Goal: Task Accomplishment & Management: Complete application form

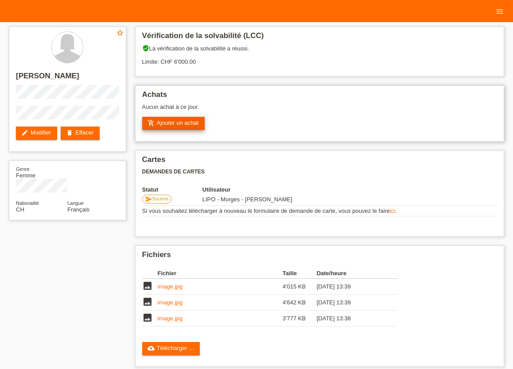
click at [173, 128] on link "add_shopping_cart Ajouter un achat" at bounding box center [173, 123] width 63 height 13
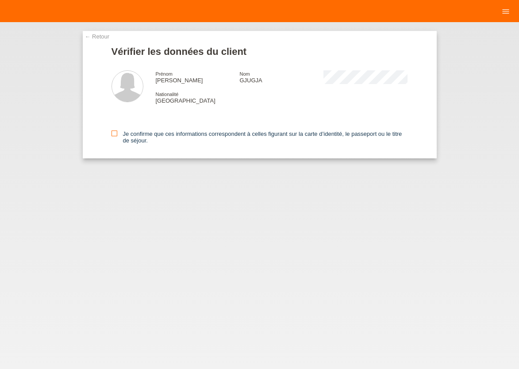
click at [114, 135] on icon at bounding box center [115, 134] width 6 height 6
click at [114, 135] on input "Je confirme que ces informations correspondent à celles figurant sur la carte d…" at bounding box center [115, 134] width 6 height 6
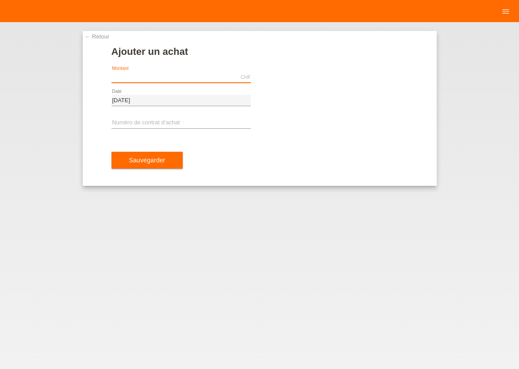
click at [155, 76] on input "text" at bounding box center [181, 77] width 139 height 11
type input "6000.00"
click at [171, 123] on input "text" at bounding box center [181, 123] width 139 height 11
type input "x"
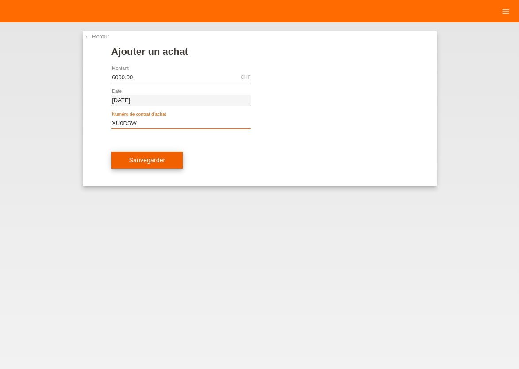
type input "XU0DSW"
click at [154, 165] on button "Sauvegarder" at bounding box center [148, 160] width 72 height 17
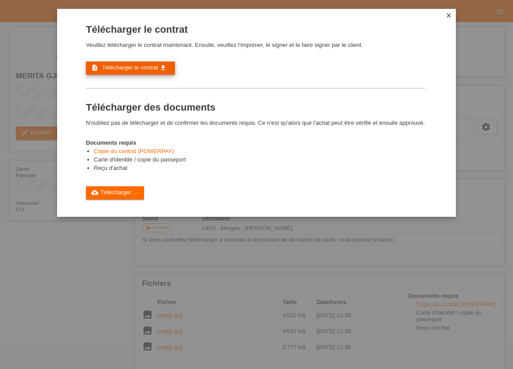
click at [140, 67] on span "Télécharger le contrat" at bounding box center [130, 67] width 56 height 7
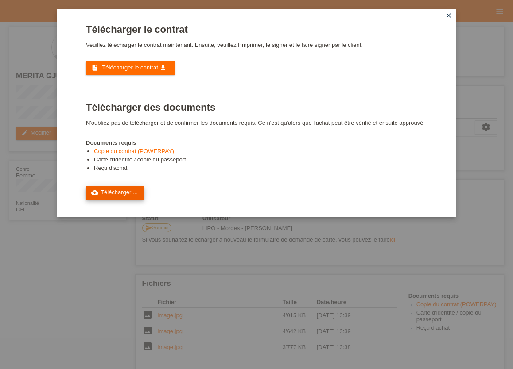
click at [125, 200] on link "cloud_upload Télécharger ..." at bounding box center [115, 192] width 58 height 13
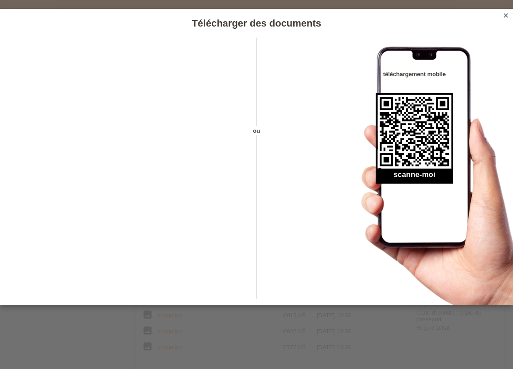
click at [507, 19] on link "close" at bounding box center [506, 16] width 12 height 10
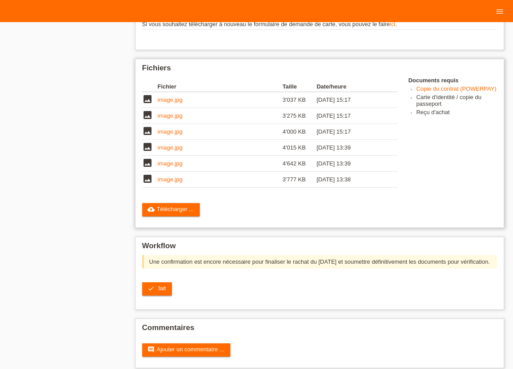
scroll to position [235, 0]
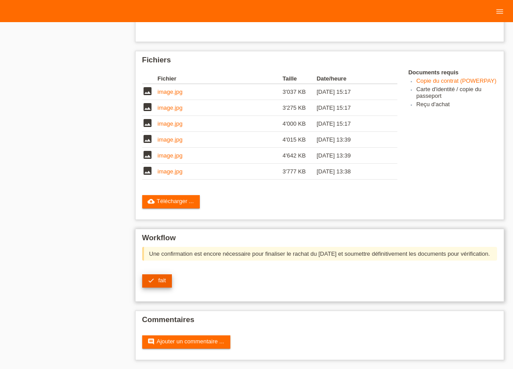
click at [162, 282] on span "fait" at bounding box center [162, 280] width 8 height 7
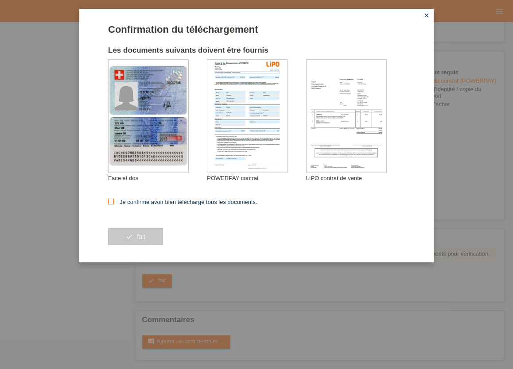
click at [112, 202] on icon at bounding box center [111, 202] width 6 height 6
click at [112, 202] on input "Je confirme avoir bien téléchargé tous les documents." at bounding box center [111, 202] width 6 height 6
checkbox input "true"
click at [141, 236] on span "fait" at bounding box center [141, 236] width 8 height 7
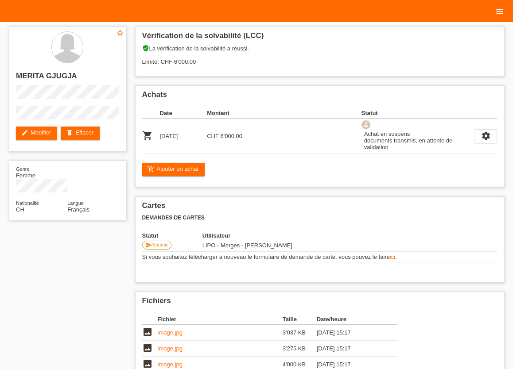
click at [502, 12] on icon "menu" at bounding box center [499, 11] width 9 height 9
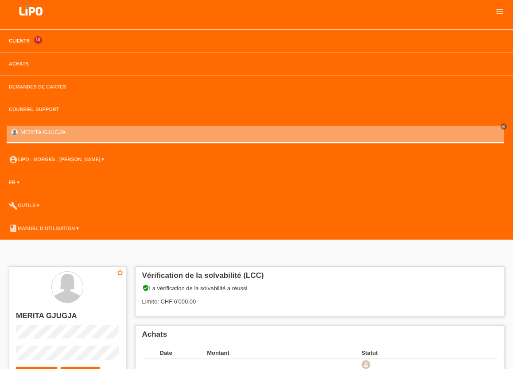
click at [17, 41] on link "Clients" at bounding box center [19, 40] width 30 height 5
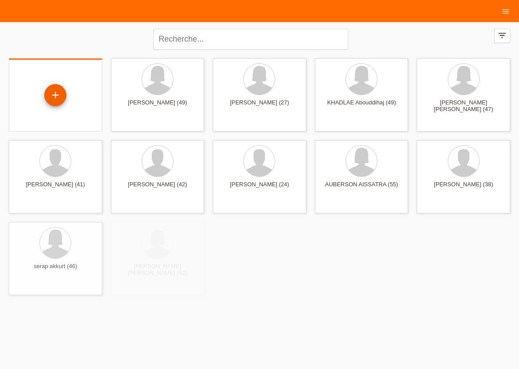
click at [60, 98] on div "+" at bounding box center [55, 95] width 22 height 22
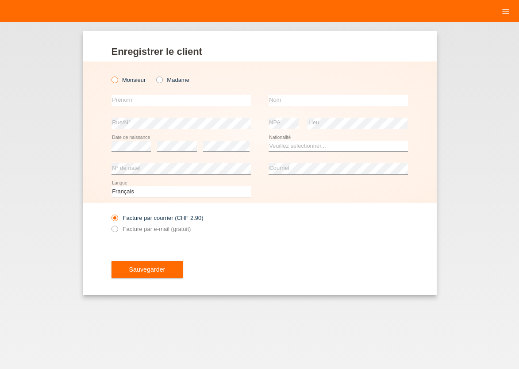
click at [110, 75] on icon at bounding box center [110, 75] width 0 height 0
click at [113, 81] on input "Monsieur" at bounding box center [115, 80] width 6 height 6
radio input "true"
click at [128, 102] on input "text" at bounding box center [181, 100] width 139 height 11
type input "R"
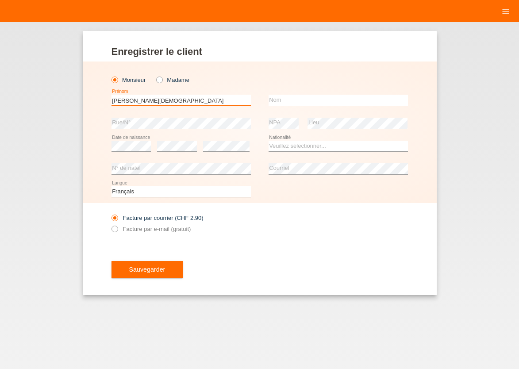
type input "[PERSON_NAME][DEMOGRAPHIC_DATA]"
click at [295, 102] on input "text" at bounding box center [338, 100] width 139 height 11
type input "[PERSON_NAME]"
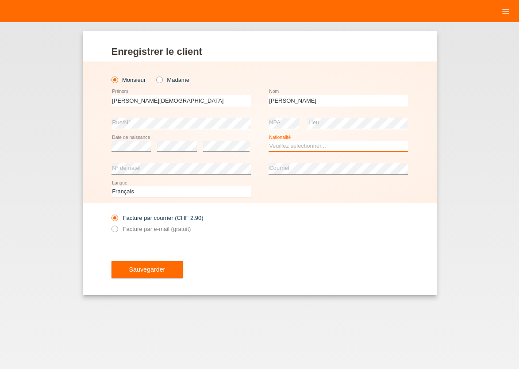
click at [269, 141] on select "Veuillez sélectionner... [GEOGRAPHIC_DATA] [GEOGRAPHIC_DATA] [GEOGRAPHIC_DATA] …" at bounding box center [338, 146] width 139 height 11
select select "PT"
click at [0, 0] on option "[GEOGRAPHIC_DATA]" at bounding box center [0, 0] width 0 height 0
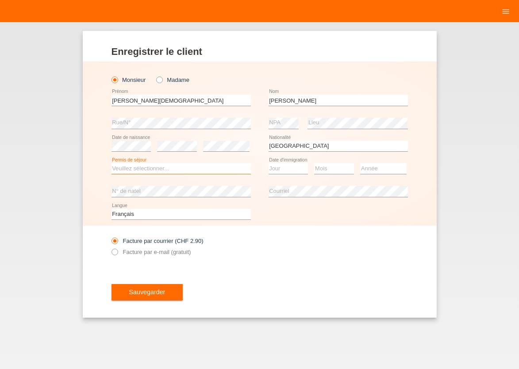
click at [112, 163] on select "Veuillez sélectionner... C B B - Statut de réfugié Autre" at bounding box center [181, 168] width 139 height 11
select select "B"
click at [0, 0] on option "B" at bounding box center [0, 0] width 0 height 0
click at [269, 163] on select "Jour 01 02 03 04 05 06 07 08 09 10 11" at bounding box center [289, 168] width 40 height 11
select select "08"
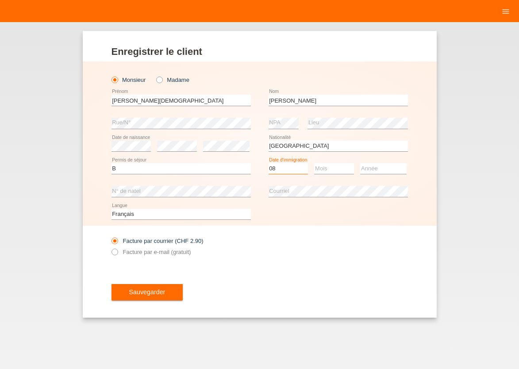
click at [0, 0] on option "08" at bounding box center [0, 0] width 0 height 0
select select "09"
select select "2019"
drag, startPoint x: 347, startPoint y: 233, endPoint x: 232, endPoint y: 204, distance: 118.4
click at [347, 234] on div "Facture par courrier (CHF 2.90) Facture par e-mail (gratuit)" at bounding box center [260, 246] width 297 height 41
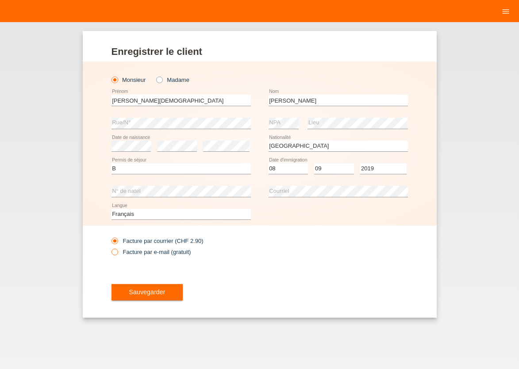
click at [110, 247] on icon at bounding box center [110, 247] width 0 height 0
click at [116, 251] on input "Facture par e-mail (gratuit)" at bounding box center [115, 254] width 6 height 11
radio input "true"
click at [131, 290] on span "Sauvegarder" at bounding box center [147, 292] width 36 height 7
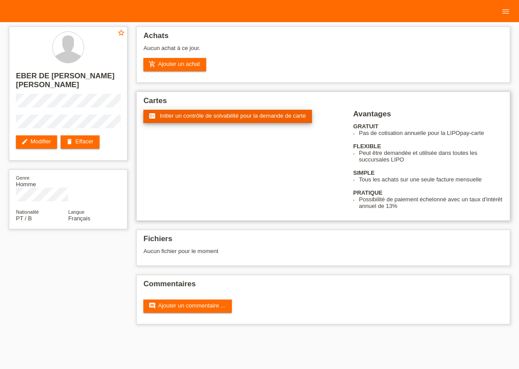
click at [186, 118] on span "Initier un contrôle de solvabilité pour la demande de carte" at bounding box center [233, 115] width 146 height 7
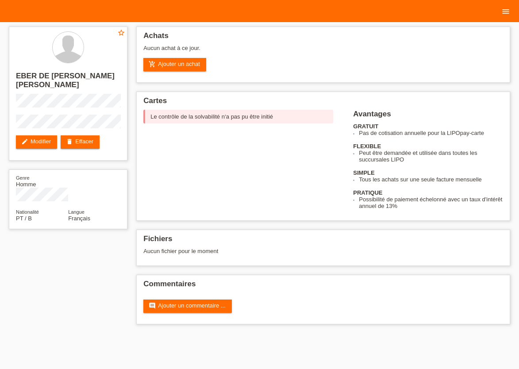
click at [507, 12] on icon "menu" at bounding box center [506, 11] width 9 height 9
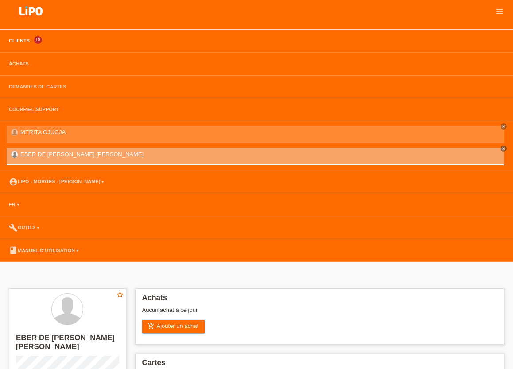
click at [22, 42] on link "Clients" at bounding box center [19, 40] width 30 height 5
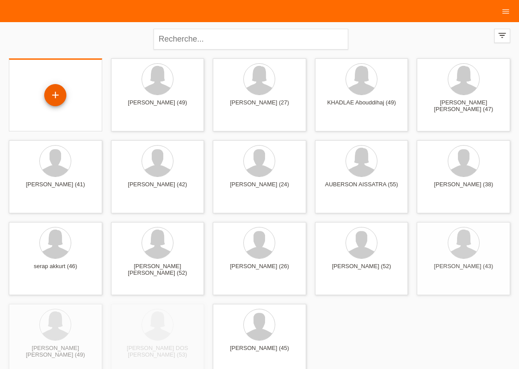
click at [65, 95] on div "+" at bounding box center [55, 95] width 22 height 22
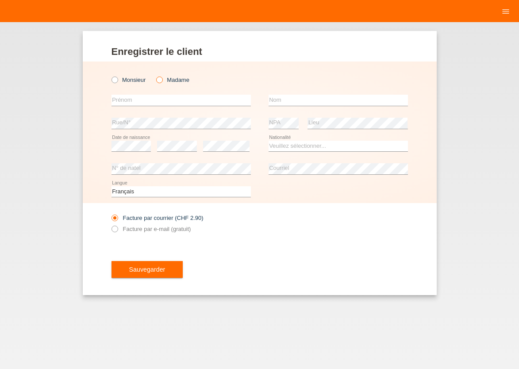
click at [155, 75] on icon at bounding box center [155, 75] width 0 height 0
click at [161, 81] on input "Madame" at bounding box center [159, 80] width 6 height 6
radio input "true"
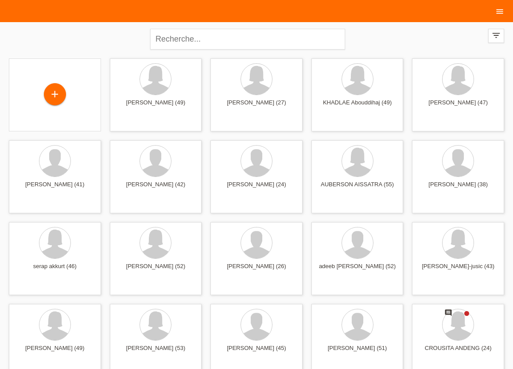
click at [498, 14] on icon "menu" at bounding box center [499, 11] width 9 height 9
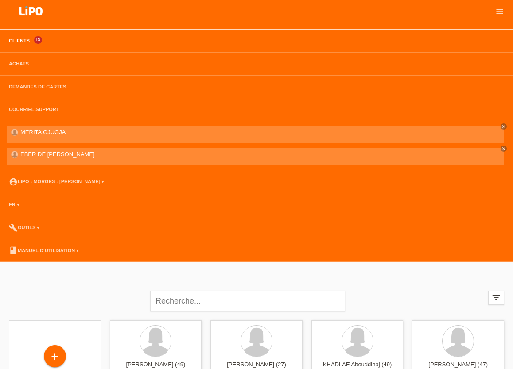
click at [17, 41] on link "Clients" at bounding box center [19, 40] width 30 height 5
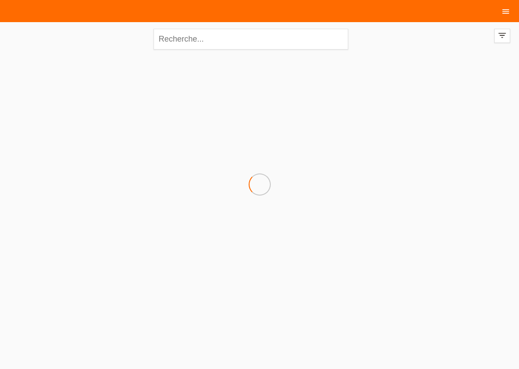
click at [505, 15] on icon "menu" at bounding box center [506, 11] width 9 height 9
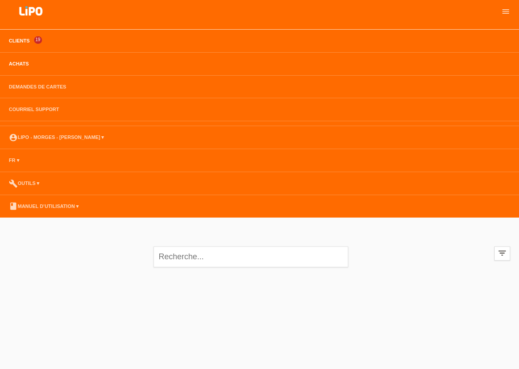
click at [20, 66] on link "Achats" at bounding box center [18, 63] width 29 height 5
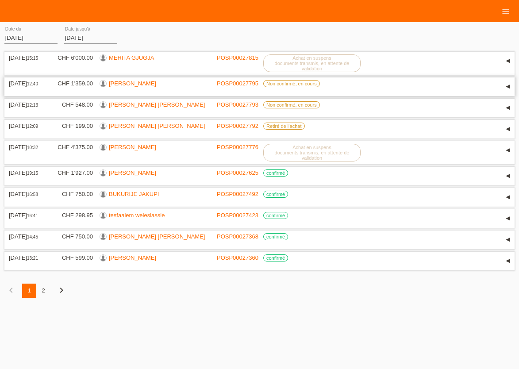
click at [118, 85] on link "[PERSON_NAME]" at bounding box center [132, 83] width 47 height 7
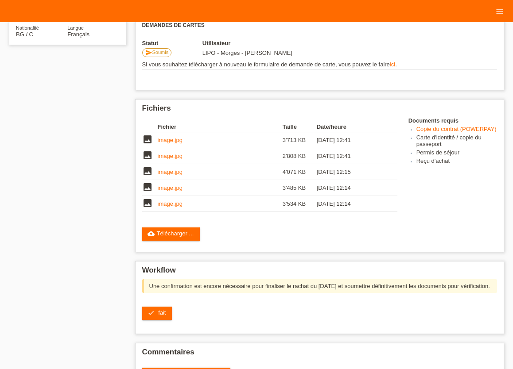
scroll to position [195, 0]
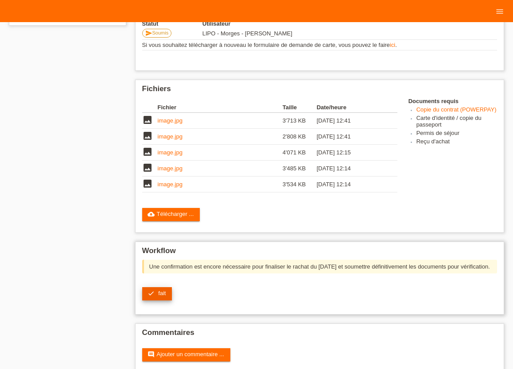
click at [159, 297] on span "fait" at bounding box center [162, 293] width 8 height 7
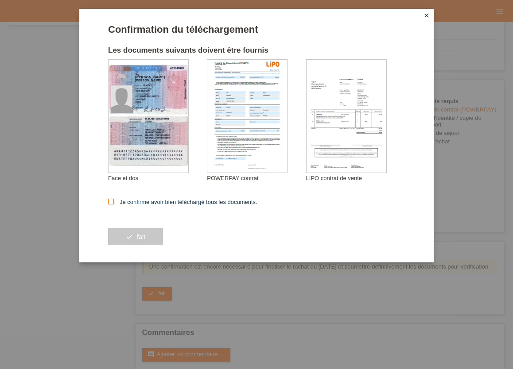
click at [110, 202] on icon at bounding box center [111, 202] width 6 height 6
click at [110, 202] on input "Je confirme avoir bien téléchargé tous les documents." at bounding box center [111, 202] width 6 height 6
checkbox input "true"
click at [145, 240] on span "fait" at bounding box center [141, 236] width 8 height 7
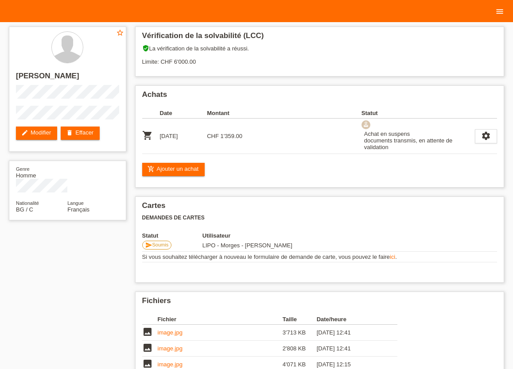
click at [501, 8] on icon "menu" at bounding box center [499, 11] width 9 height 9
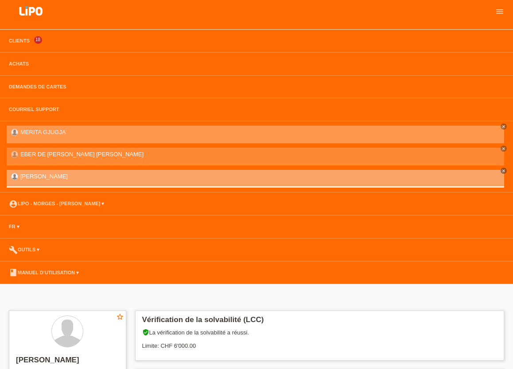
click at [42, 134] on link "MERITA GJUGJA" at bounding box center [42, 132] width 45 height 7
